Goal: Book appointment/travel/reservation

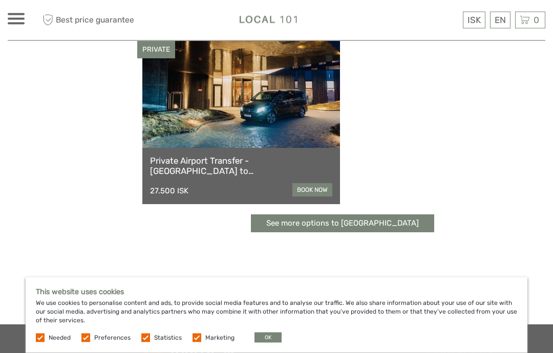
scroll to position [641, 0]
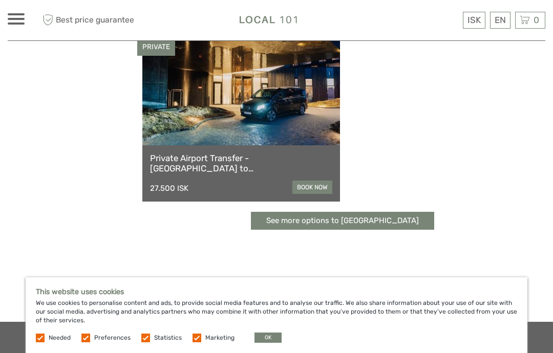
click at [370, 224] on link "See more options to [GEOGRAPHIC_DATA]" at bounding box center [342, 221] width 183 height 18
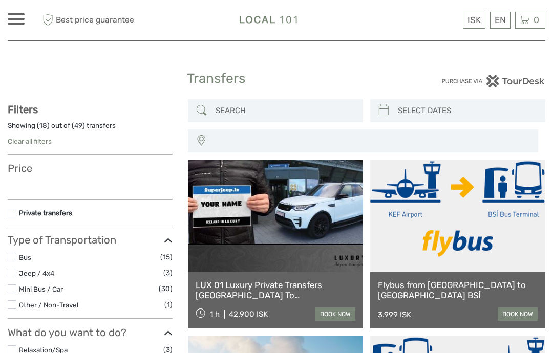
select select
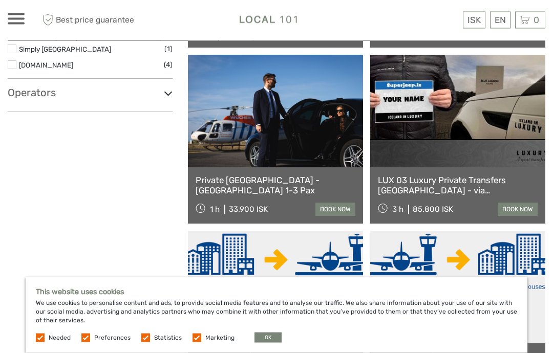
scroll to position [444, 0]
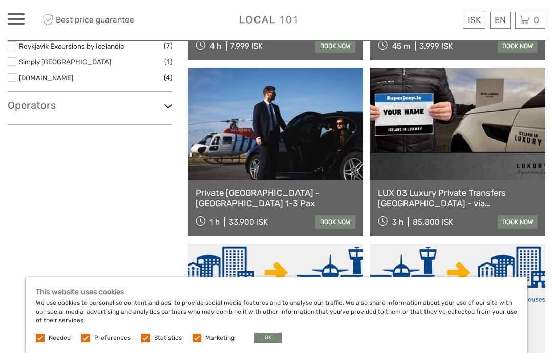
click at [164, 110] on icon at bounding box center [168, 106] width 9 height 14
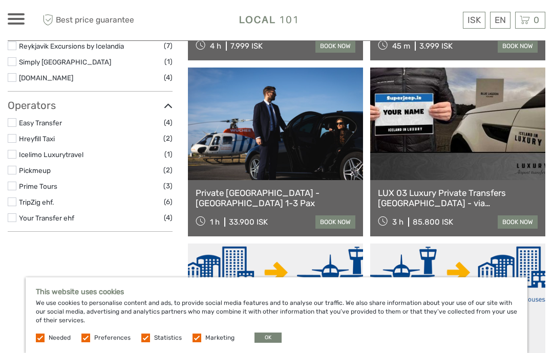
click at [15, 138] on label at bounding box center [12, 138] width 9 height 9
click at [0, 0] on input "checkbox" at bounding box center [0, 0] width 0 height 0
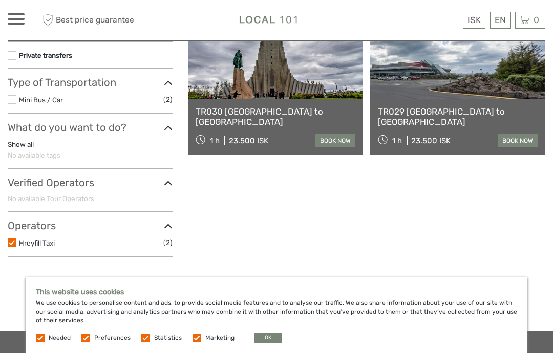
scroll to position [162, 0]
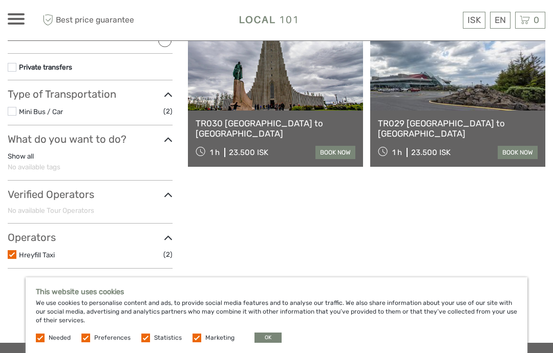
click at [16, 64] on label at bounding box center [12, 67] width 9 height 9
click at [0, 0] on input "checkbox" at bounding box center [0, 0] width 0 height 0
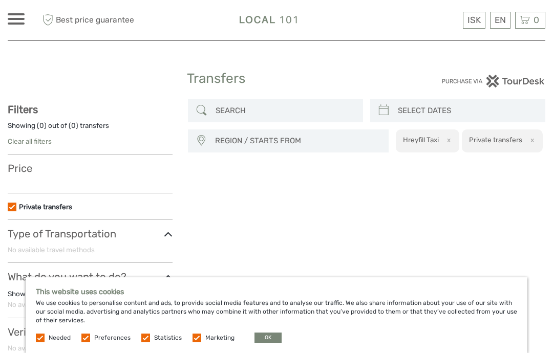
scroll to position [115, 0]
